Goal: Check status

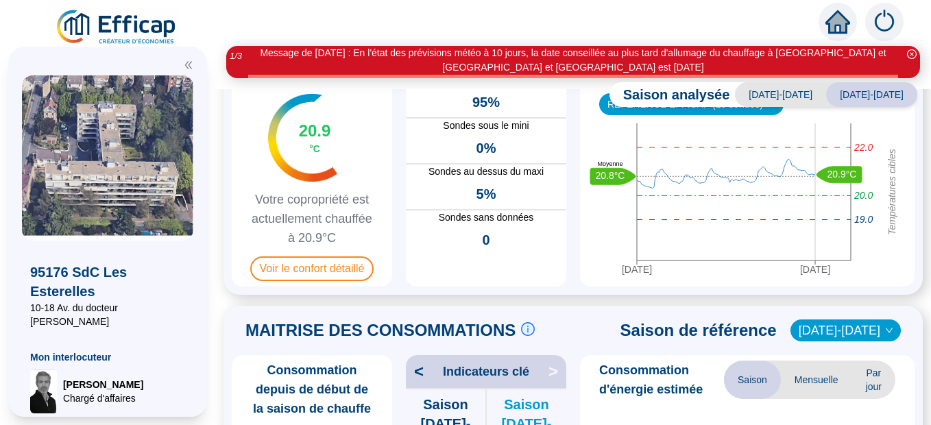
scroll to position [133, 0]
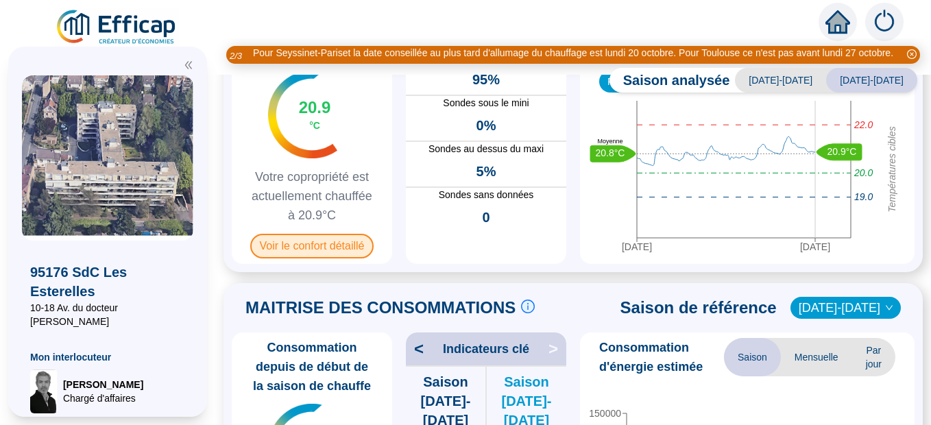
click at [337, 262] on div "Température moyenne live 20.9 °C Votre copropriété est actuellement chauffée à …" at bounding box center [312, 141] width 160 height 245
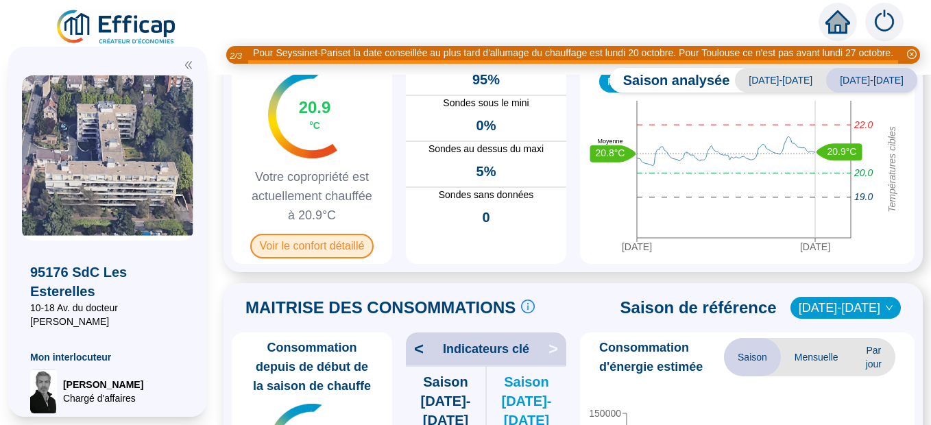
click at [330, 245] on span "Voir le confort détaillé" at bounding box center [312, 246] width 124 height 25
